Goal: Information Seeking & Learning: Learn about a topic

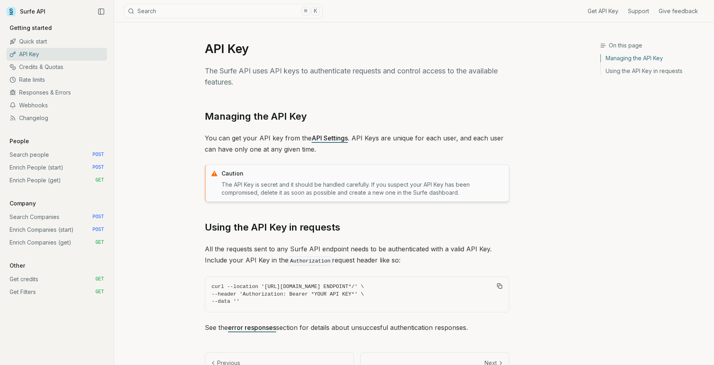
click at [48, 65] on link "Credits & Quotas" at bounding box center [56, 67] width 101 height 13
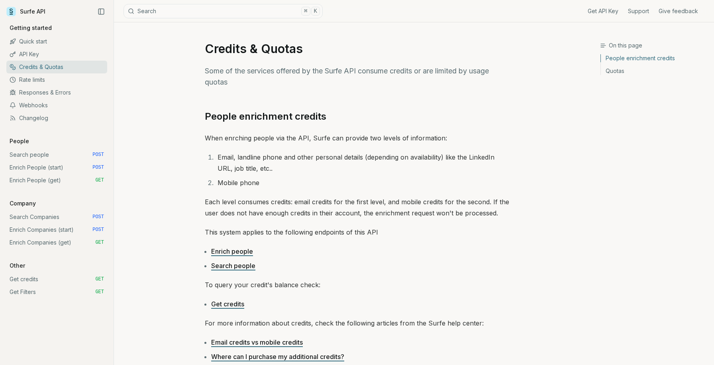
click at [48, 77] on link "Rate limits" at bounding box center [56, 79] width 101 height 13
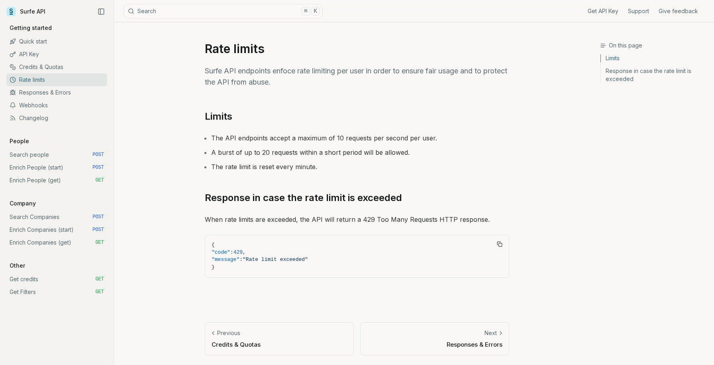
click at [52, 96] on link "Responses & Errors" at bounding box center [56, 92] width 101 height 13
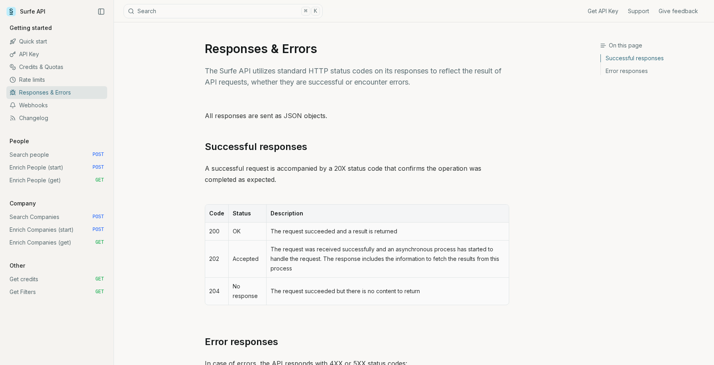
click at [61, 112] on link "Changelog" at bounding box center [56, 118] width 101 height 13
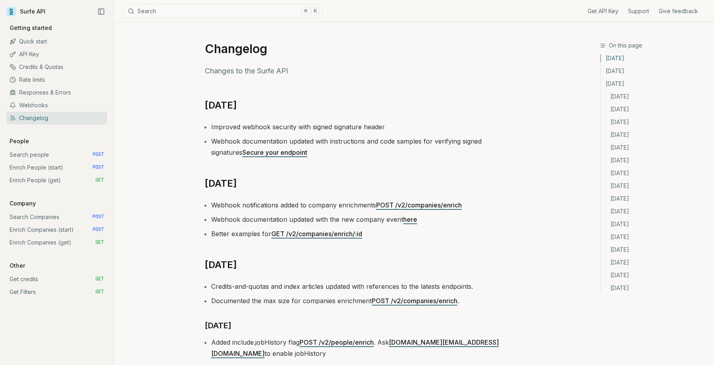
click at [56, 109] on link "Webhooks" at bounding box center [56, 105] width 101 height 13
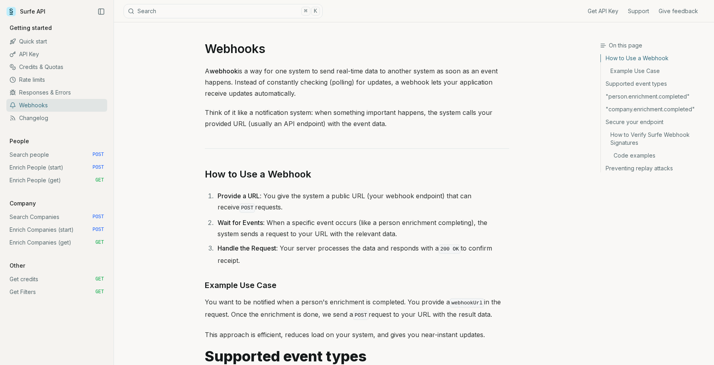
click at [57, 121] on link "Changelog" at bounding box center [56, 118] width 101 height 13
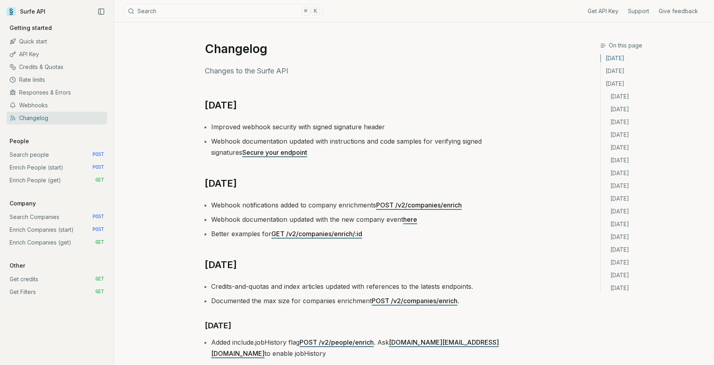
click at [61, 157] on link "Search people POST" at bounding box center [56, 154] width 101 height 13
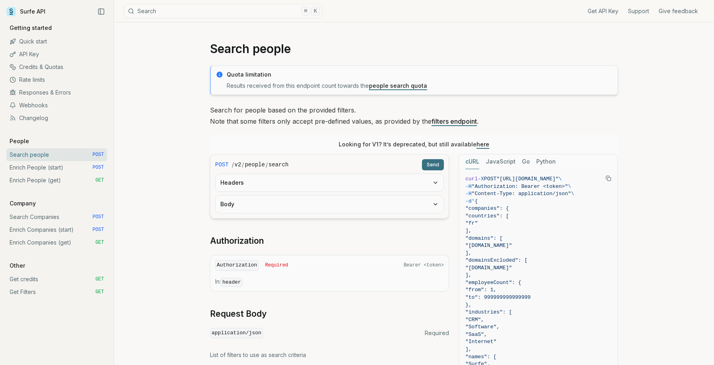
click at [64, 171] on link "Enrich People (start) POST" at bounding box center [56, 167] width 101 height 13
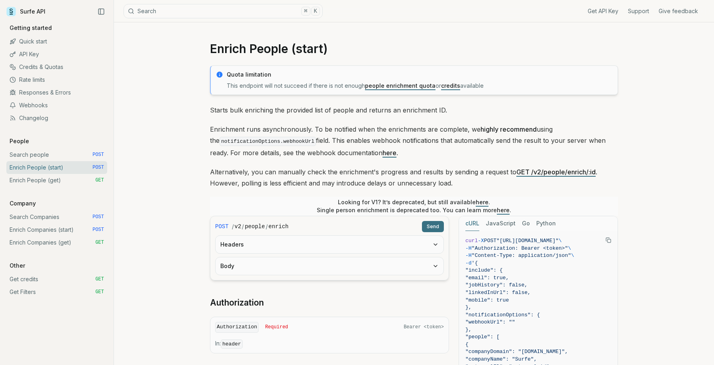
click at [65, 179] on link "Enrich People (get) GET" at bounding box center [56, 180] width 101 height 13
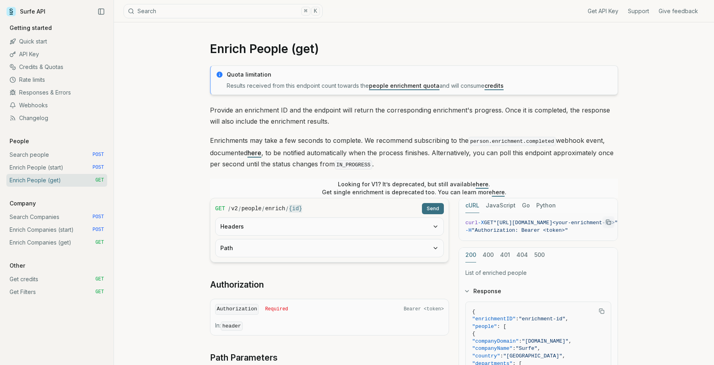
click at [72, 225] on link "Enrich Companies (start) POST" at bounding box center [56, 229] width 101 height 13
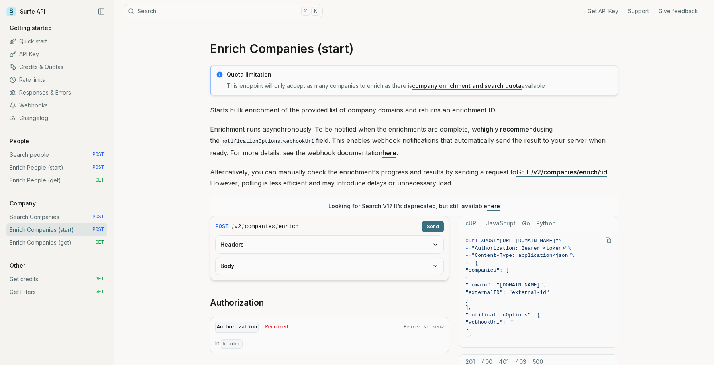
click at [72, 222] on link "Search Companies POST" at bounding box center [56, 216] width 101 height 13
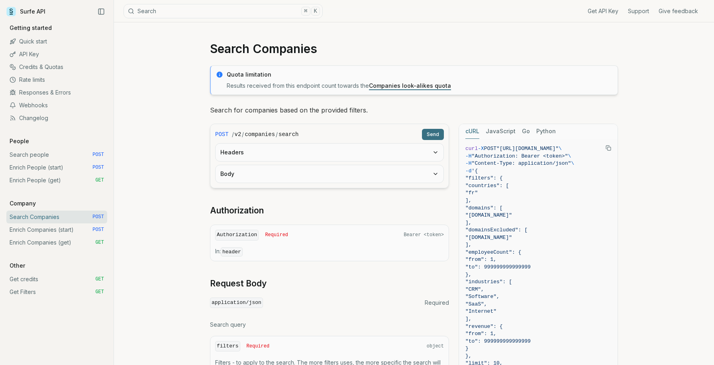
click at [70, 281] on link "Get credits GET" at bounding box center [56, 279] width 101 height 13
